Goal: Task Accomplishment & Management: Use online tool/utility

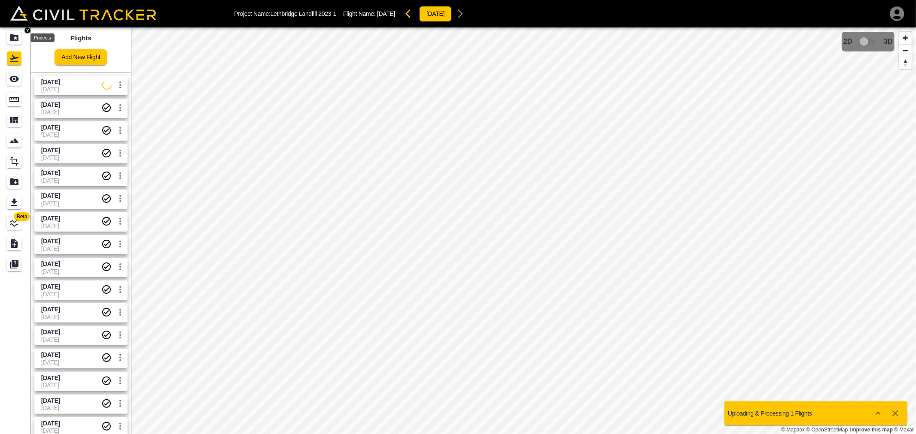
click at [15, 36] on icon "Projects" at bounding box center [14, 38] width 10 height 10
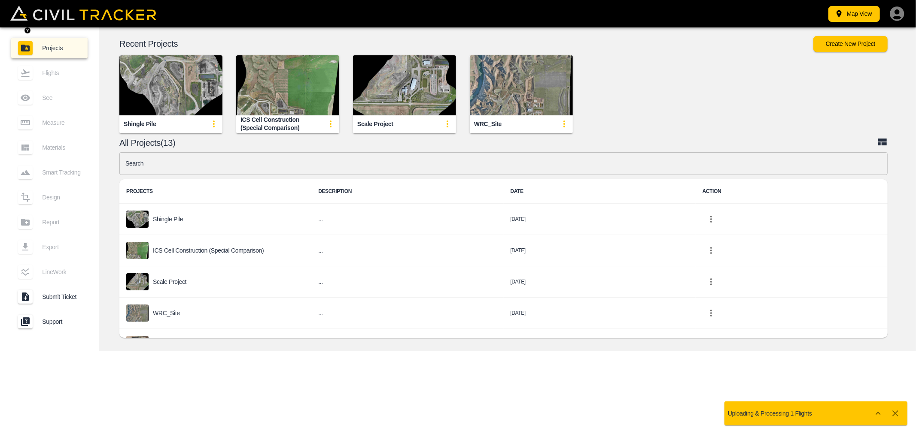
click at [166, 161] on input "text" at bounding box center [503, 163] width 768 height 23
click at [151, 164] on input "text" at bounding box center [503, 163] width 768 height 23
click at [149, 164] on input "text" at bounding box center [503, 163] width 768 height 23
click at [134, 172] on input "text" at bounding box center [503, 163] width 768 height 23
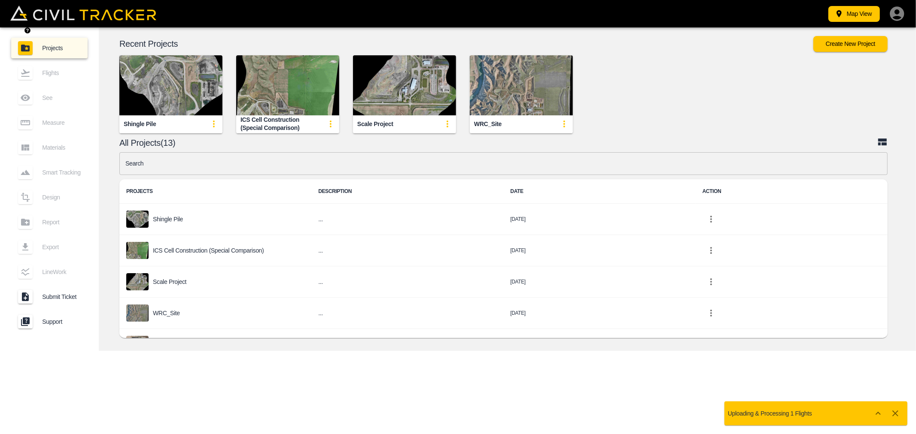
click at [134, 165] on input "text" at bounding box center [503, 163] width 768 height 23
click at [134, 165] on input "pha" at bounding box center [503, 163] width 768 height 23
click at [134, 164] on input "pha" at bounding box center [503, 163] width 768 height 23
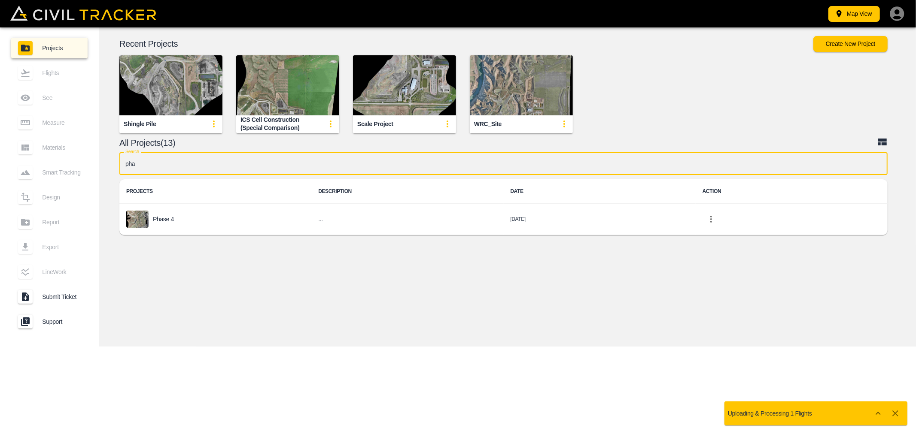
click at [128, 164] on input "pha" at bounding box center [503, 163] width 768 height 23
click at [127, 162] on input "pha" at bounding box center [503, 163] width 768 height 23
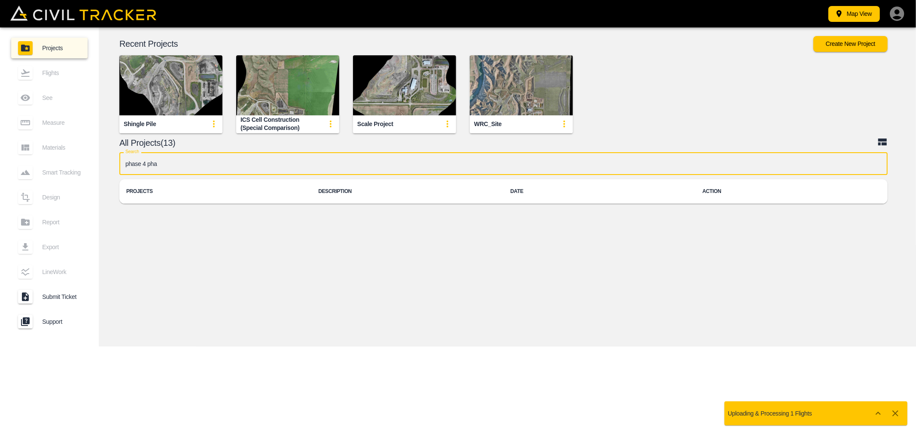
click at [163, 165] on input "phase 4 pha" at bounding box center [503, 163] width 768 height 23
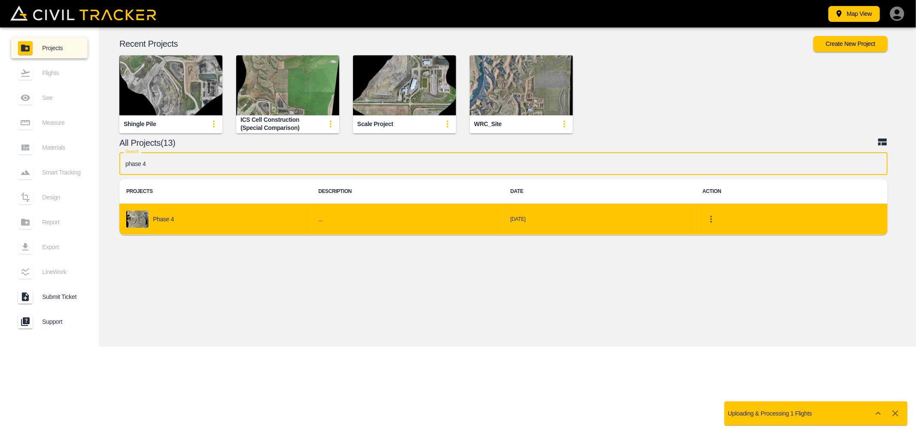
type input "phase 4"
click at [154, 218] on p "Phase 4" at bounding box center [163, 219] width 21 height 7
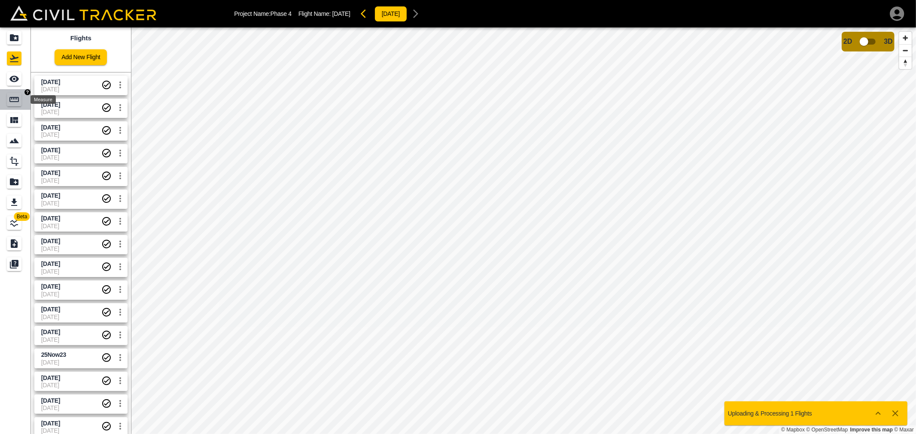
click at [14, 99] on icon "Measure" at bounding box center [14, 99] width 10 height 10
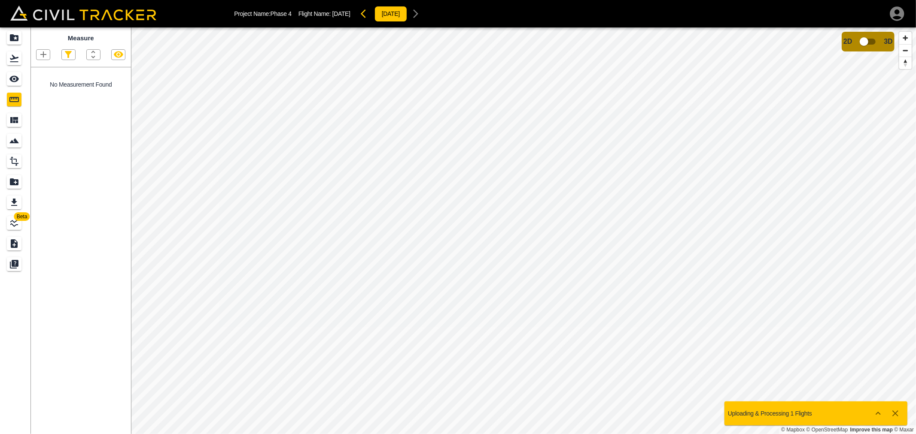
click at [44, 56] on icon "button" at bounding box center [43, 55] width 6 height 6
click at [46, 84] on p "Polyline" at bounding box center [41, 83] width 20 height 7
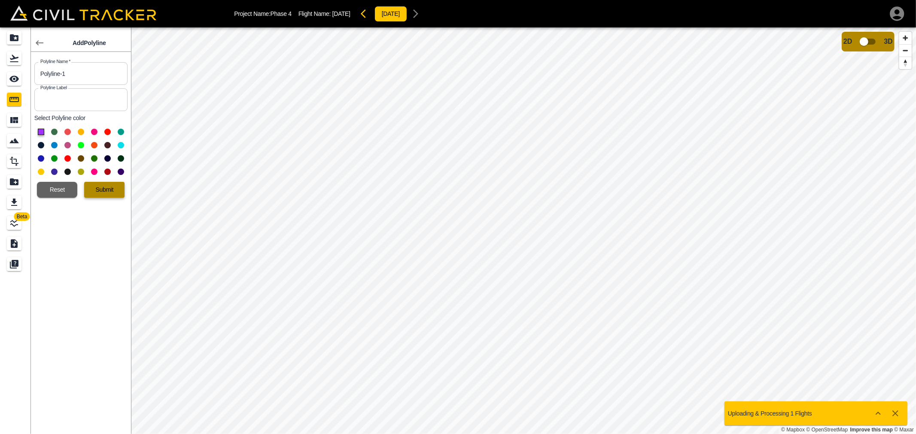
click at [106, 189] on button "Submit" at bounding box center [104, 190] width 40 height 16
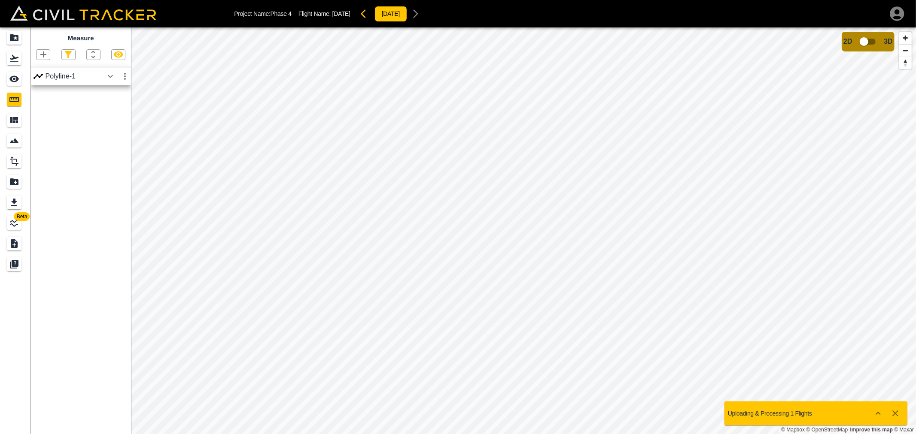
click at [113, 79] on icon "button" at bounding box center [110, 76] width 10 height 10
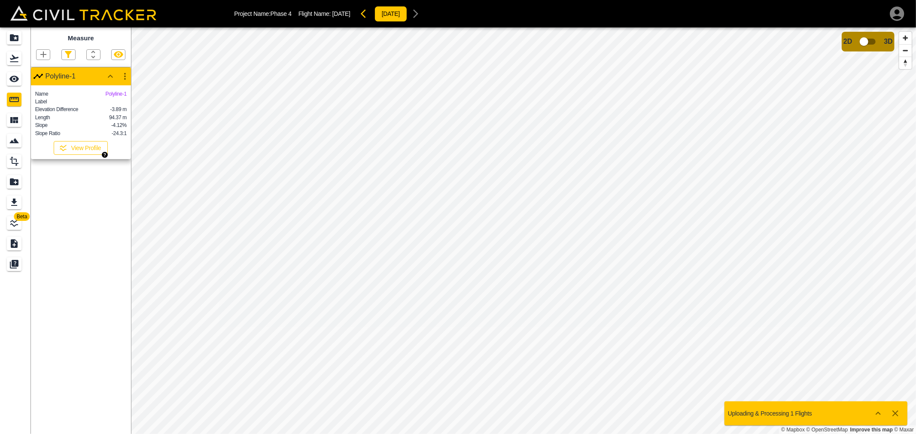
click at [80, 155] on button "View Profile" at bounding box center [81, 148] width 54 height 14
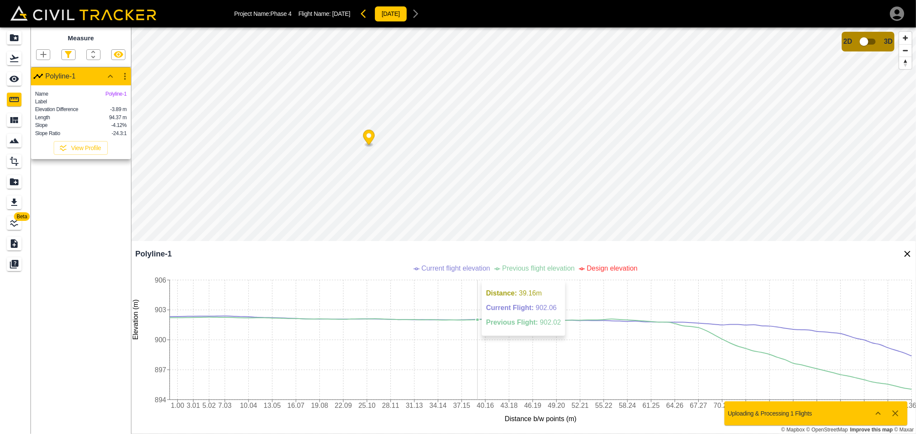
drag, startPoint x: 641, startPoint y: 357, endPoint x: 576, endPoint y: 346, distance: 66.6
click at [492, 346] on icon "1.00 3.01 5.02 7.03 10.04 13.05 16.07 19.08 22.09 25.10 28.11 31.13 34.14 37.15…" at bounding box center [523, 349] width 785 height 172
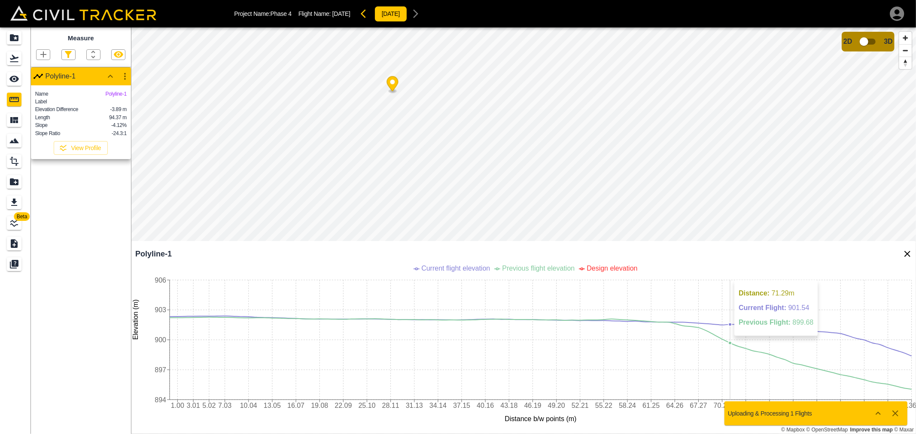
scroll to position [2, 0]
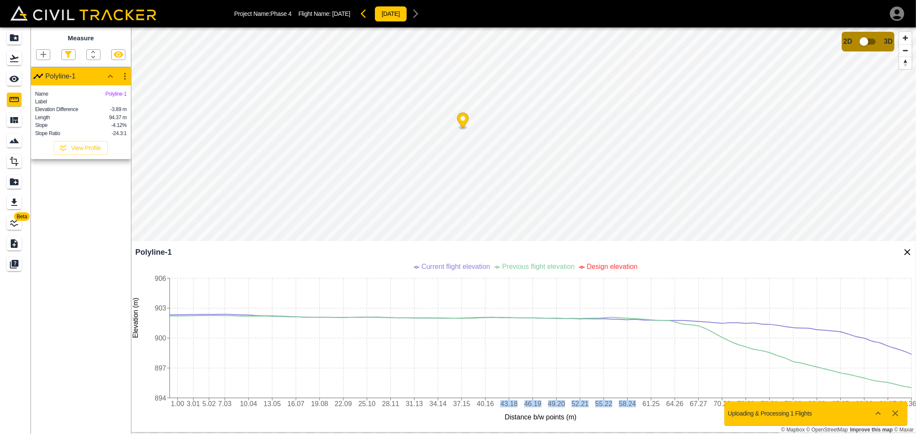
click at [906, 252] on icon "Close Profile" at bounding box center [907, 252] width 10 height 10
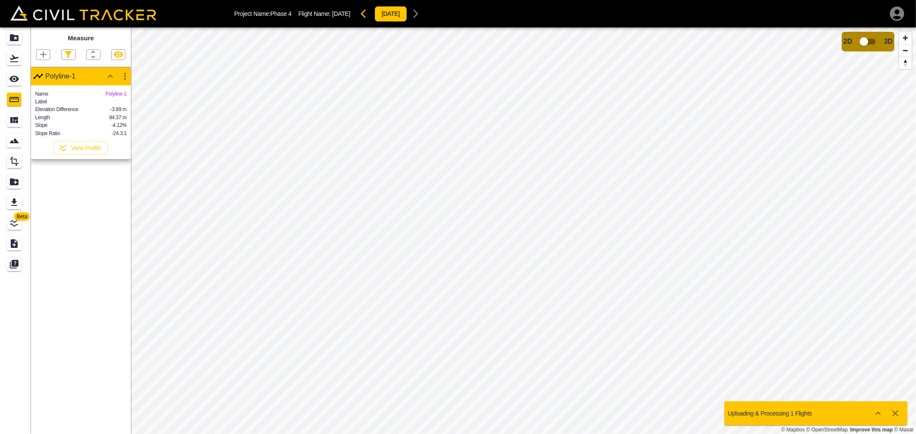
scroll to position [0, 0]
click at [41, 58] on icon "button" at bounding box center [43, 54] width 10 height 10
click at [46, 84] on p "Polyline" at bounding box center [41, 83] width 20 height 7
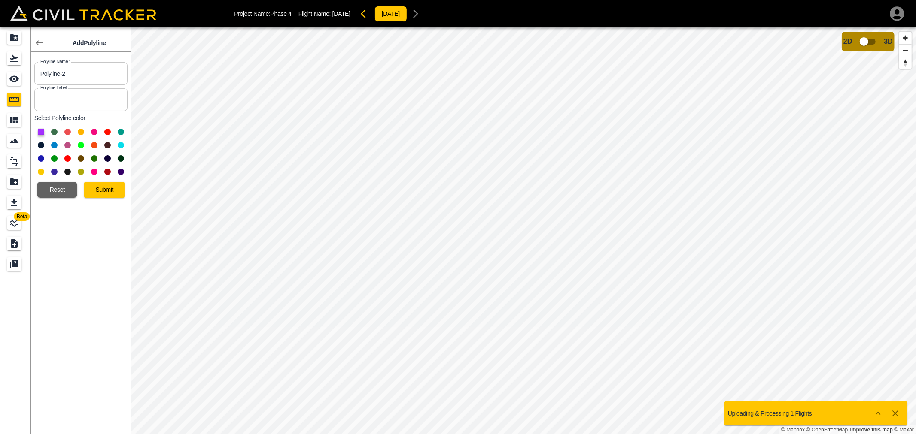
click at [83, 143] on button at bounding box center [81, 145] width 6 height 6
click at [112, 191] on button "Submit" at bounding box center [104, 190] width 40 height 16
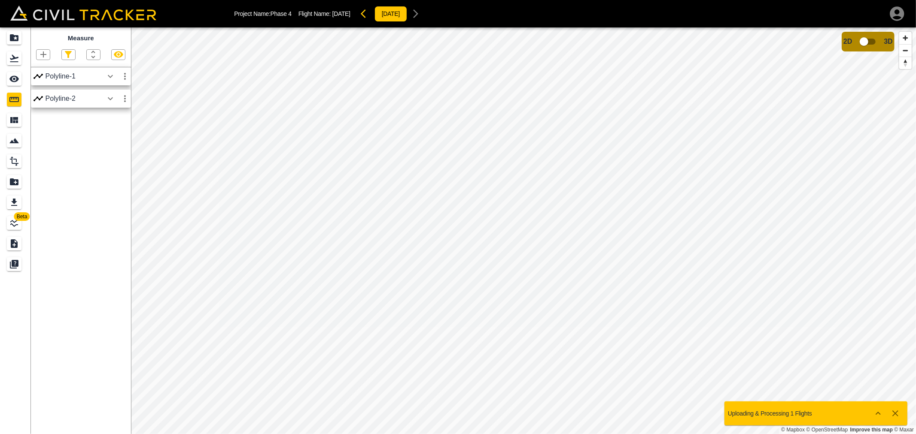
click at [107, 100] on icon "button" at bounding box center [110, 99] width 10 height 10
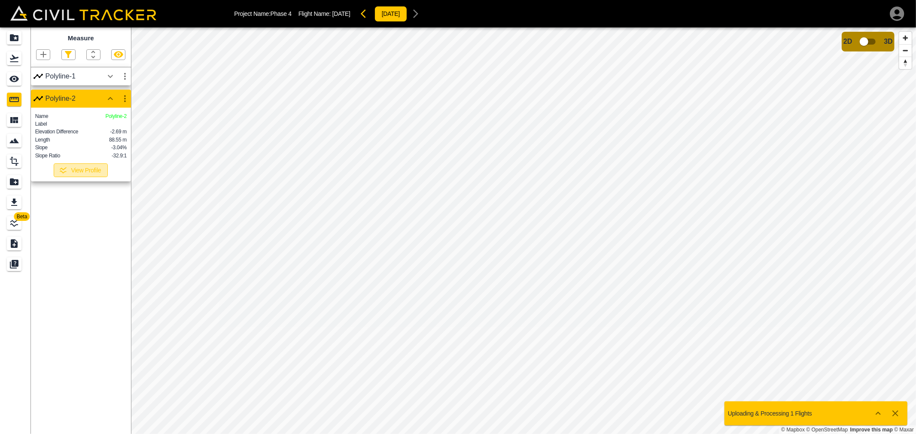
click at [76, 177] on button "View Profile" at bounding box center [81, 171] width 54 height 14
